Goal: Task Accomplishment & Management: Complete application form

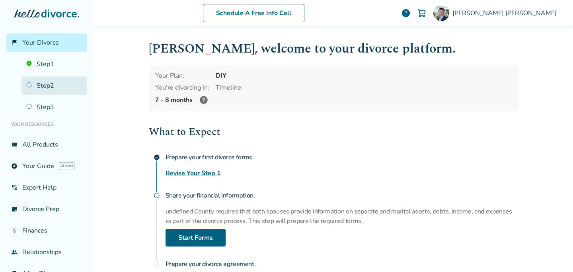
click at [45, 88] on link "Step 2" at bounding box center [54, 85] width 66 height 18
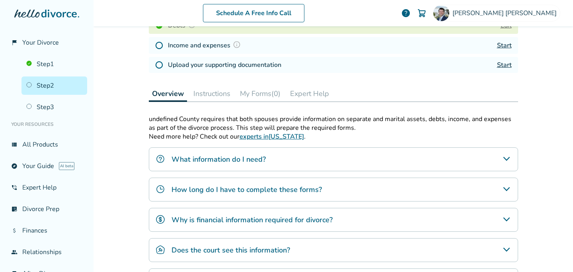
scroll to position [176, 0]
click at [215, 154] on h4 "What information do I need?" at bounding box center [219, 158] width 94 height 10
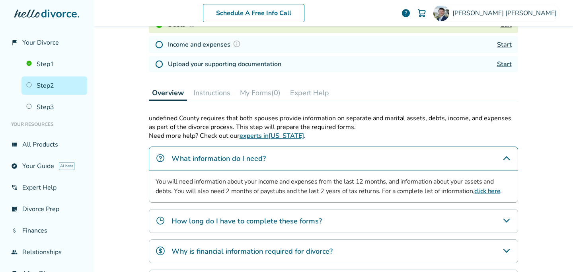
click at [265, 219] on h4 "How long do I have to complete these forms?" at bounding box center [247, 221] width 150 height 10
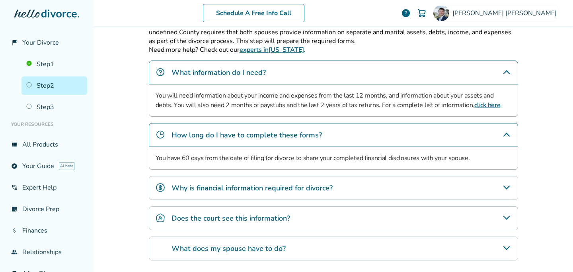
scroll to position [264, 0]
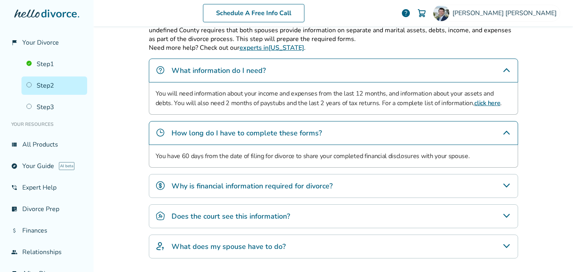
click at [268, 184] on h4 "Why is financial information required for divorce?" at bounding box center [252, 186] width 161 height 10
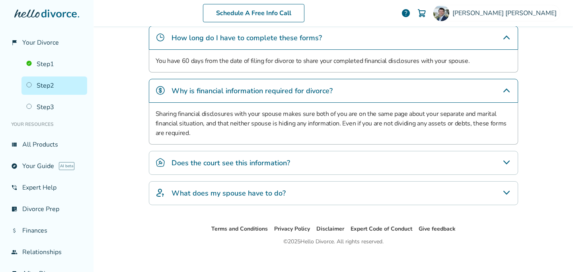
scroll to position [359, 0]
click at [232, 161] on h4 "Does the court see this information?" at bounding box center [231, 162] width 119 height 10
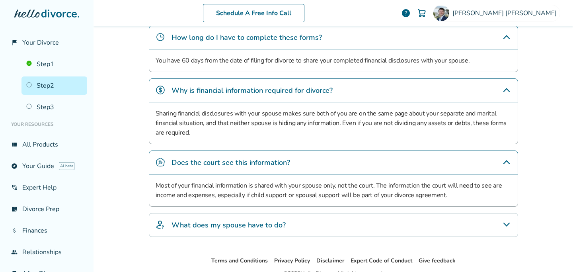
click at [201, 226] on h4 "What does my spouse have to do?" at bounding box center [229, 225] width 114 height 10
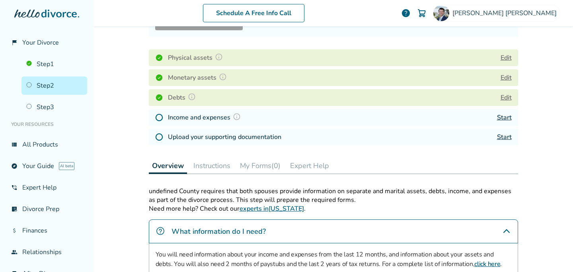
scroll to position [70, 0]
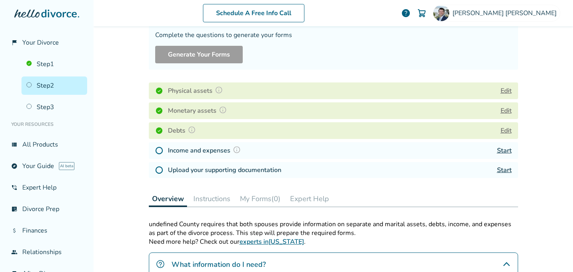
click at [217, 91] on img at bounding box center [219, 90] width 8 height 8
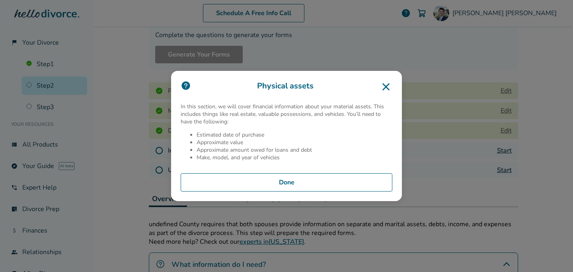
click at [268, 191] on div "Physical assets In this section, we will cover financial information about your…" at bounding box center [286, 136] width 231 height 130
click at [281, 181] on button "Done" at bounding box center [287, 182] width 212 height 18
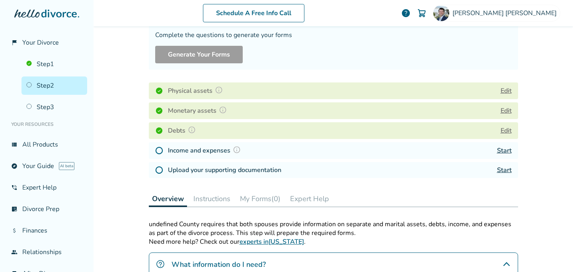
click at [221, 90] on img at bounding box center [219, 90] width 8 height 8
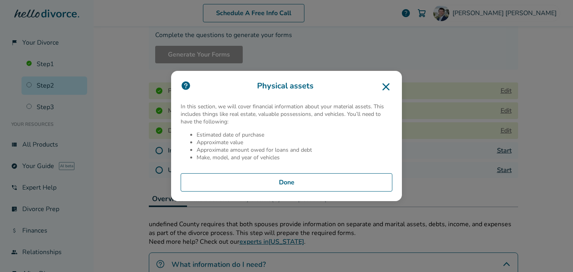
click at [383, 90] on icon at bounding box center [386, 86] width 7 height 7
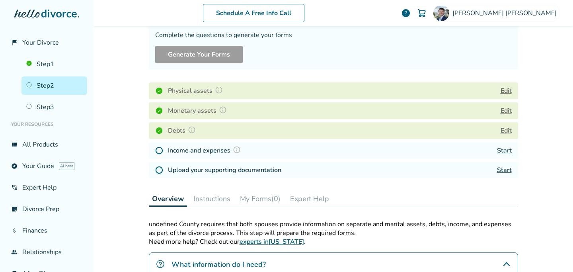
click at [502, 90] on button "Edit" at bounding box center [506, 91] width 11 height 10
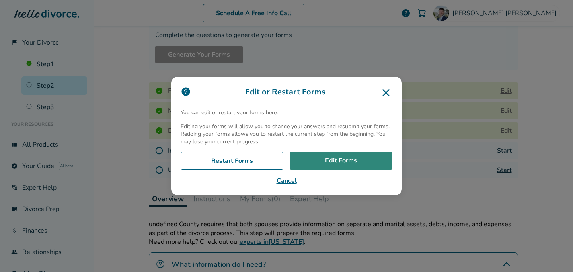
click at [344, 164] on link "Edit Forms" at bounding box center [341, 161] width 103 height 18
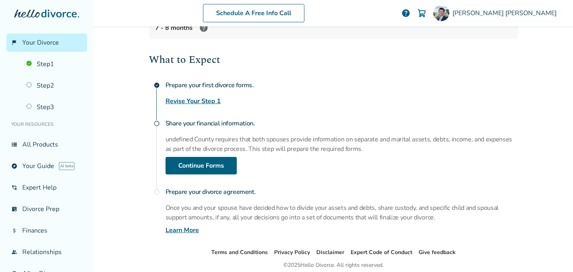
scroll to position [103, 0]
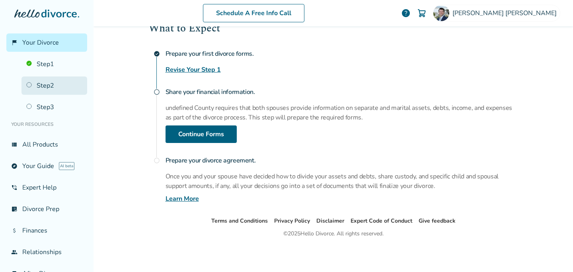
click at [35, 84] on link "Step 2" at bounding box center [54, 85] width 66 height 18
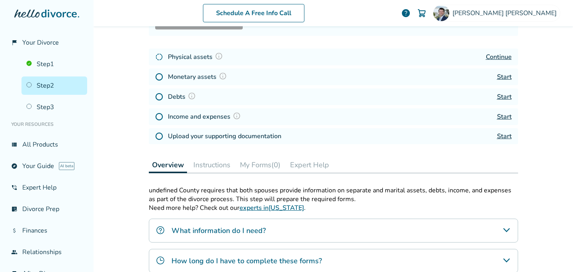
scroll to position [39, 0]
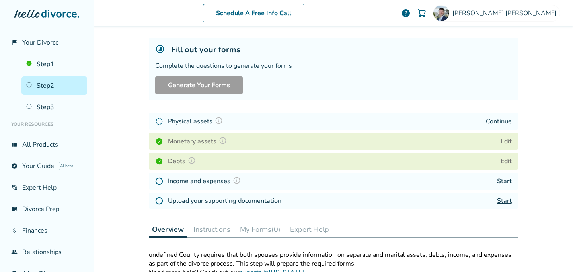
click at [220, 141] on img at bounding box center [223, 141] width 8 height 8
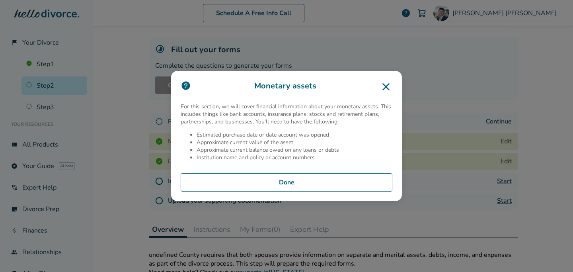
click at [266, 183] on button "Done" at bounding box center [287, 182] width 212 height 18
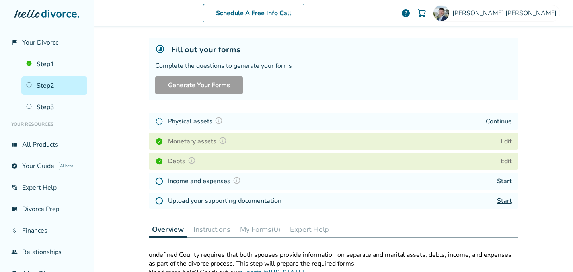
click at [508, 139] on button "Edit" at bounding box center [506, 142] width 11 height 10
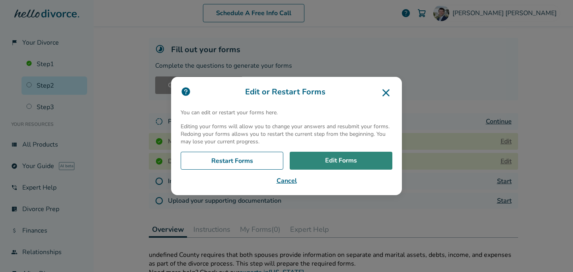
click at [324, 160] on link "Edit Forms" at bounding box center [341, 161] width 103 height 18
